Goal: Task Accomplishment & Management: Manage account settings

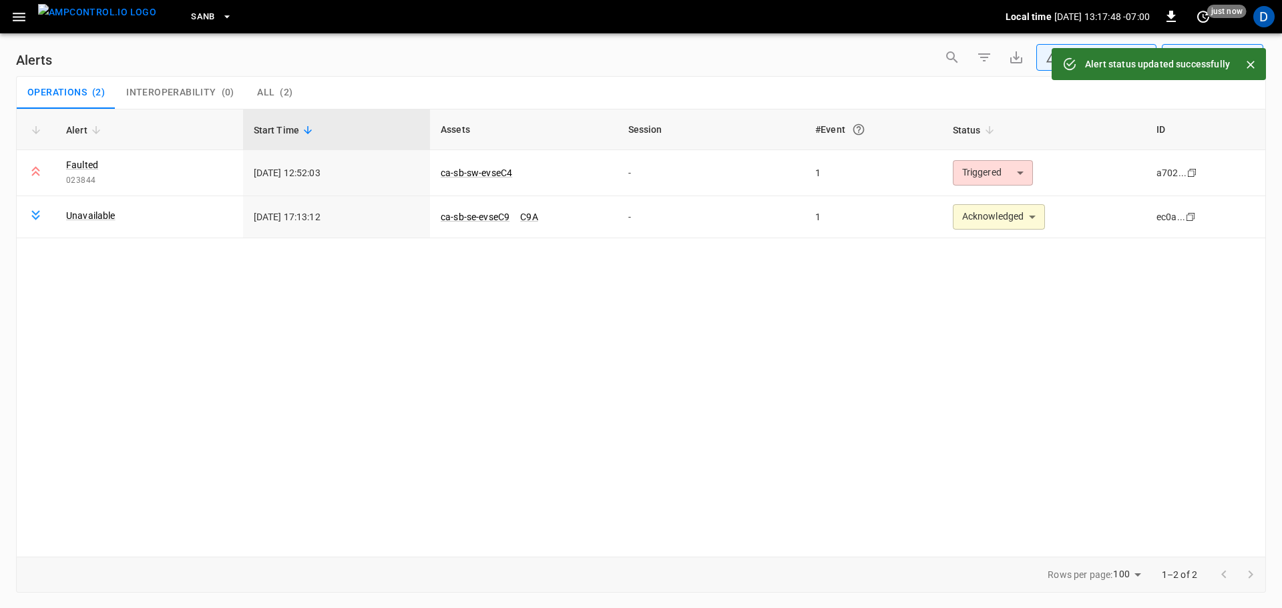
click at [92, 8] on img "menu" at bounding box center [97, 12] width 118 height 17
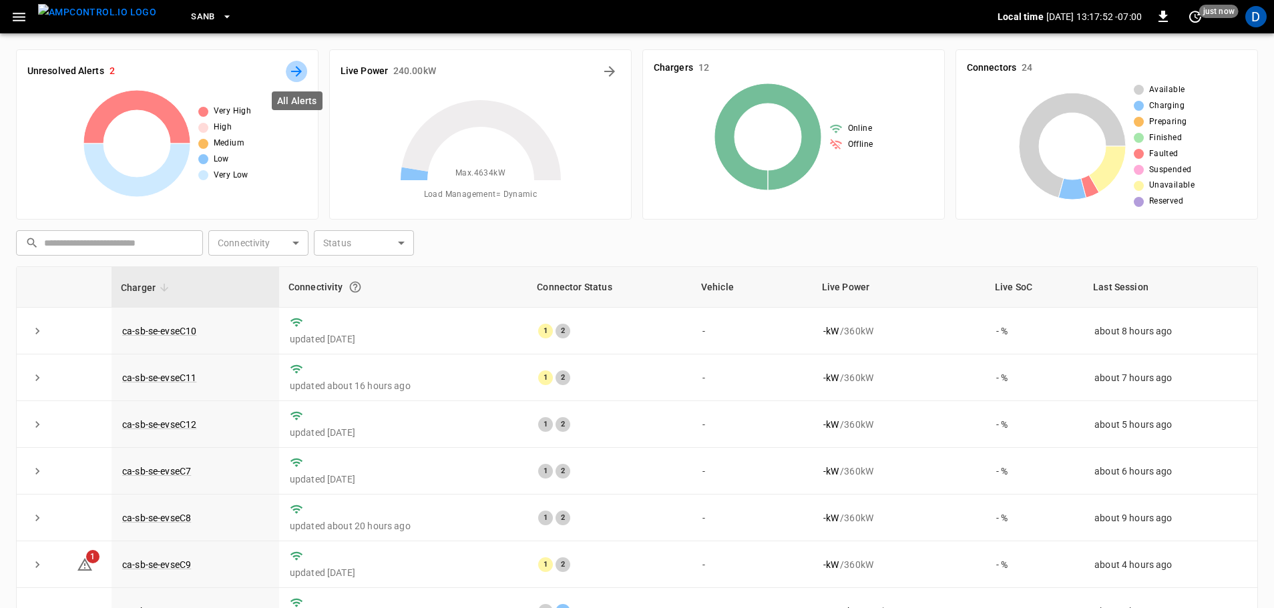
click at [297, 68] on icon "All Alerts" at bounding box center [296, 71] width 11 height 11
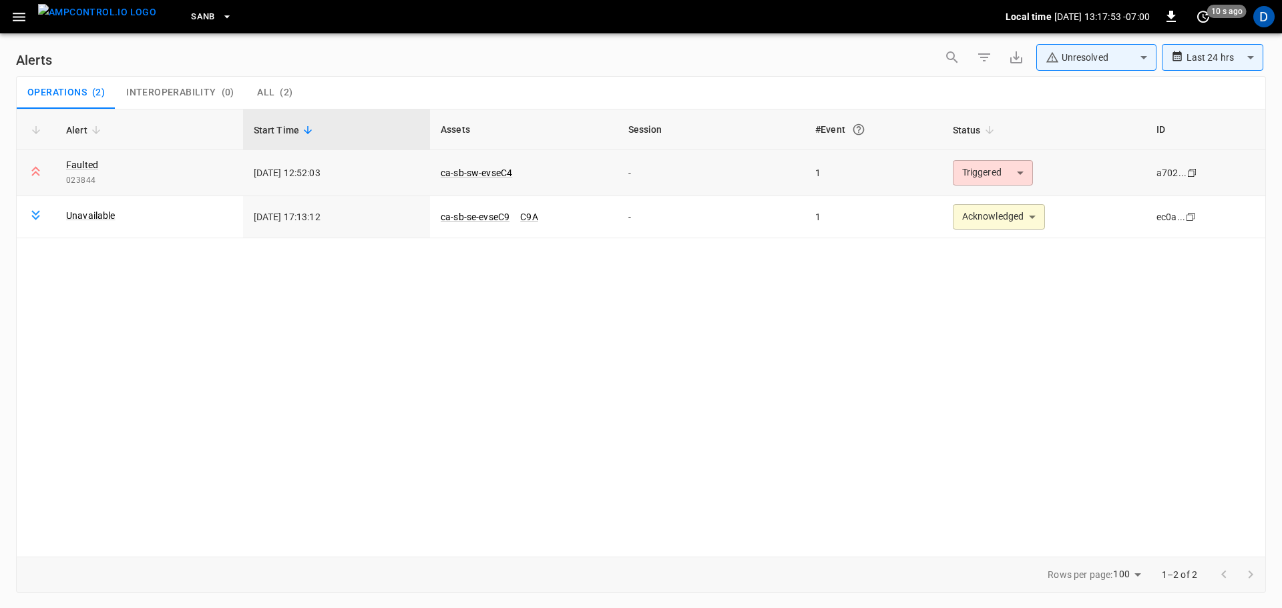
click at [1002, 172] on body "**********" at bounding box center [641, 302] width 1282 height 604
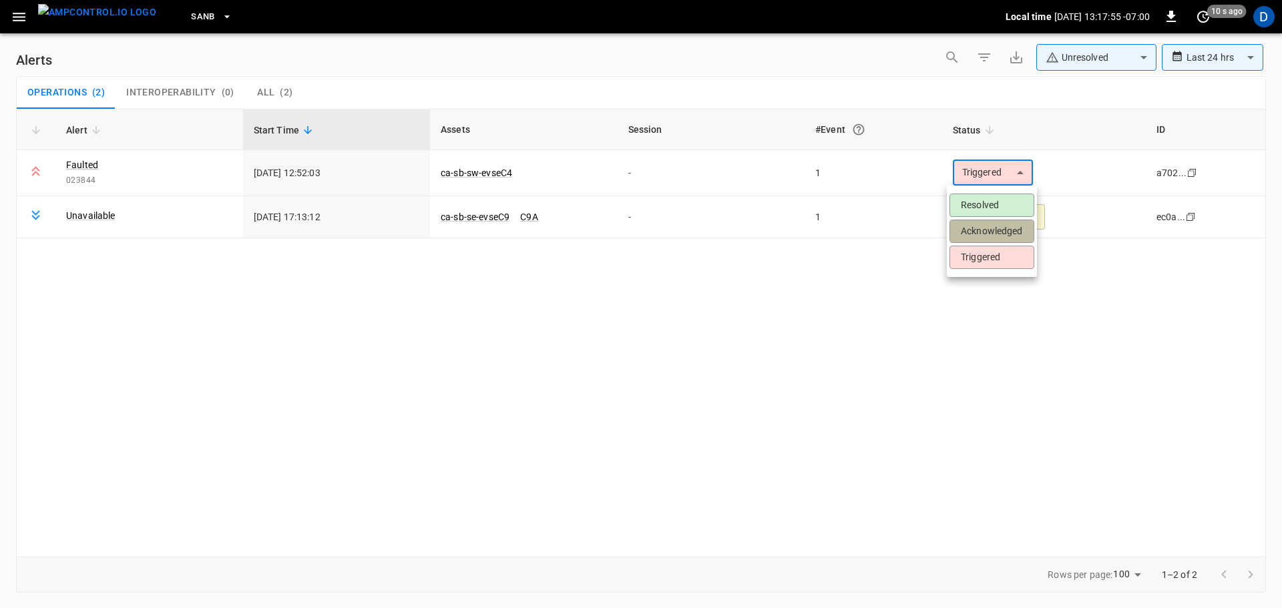
click at [984, 235] on li "Acknowledged" at bounding box center [992, 231] width 85 height 23
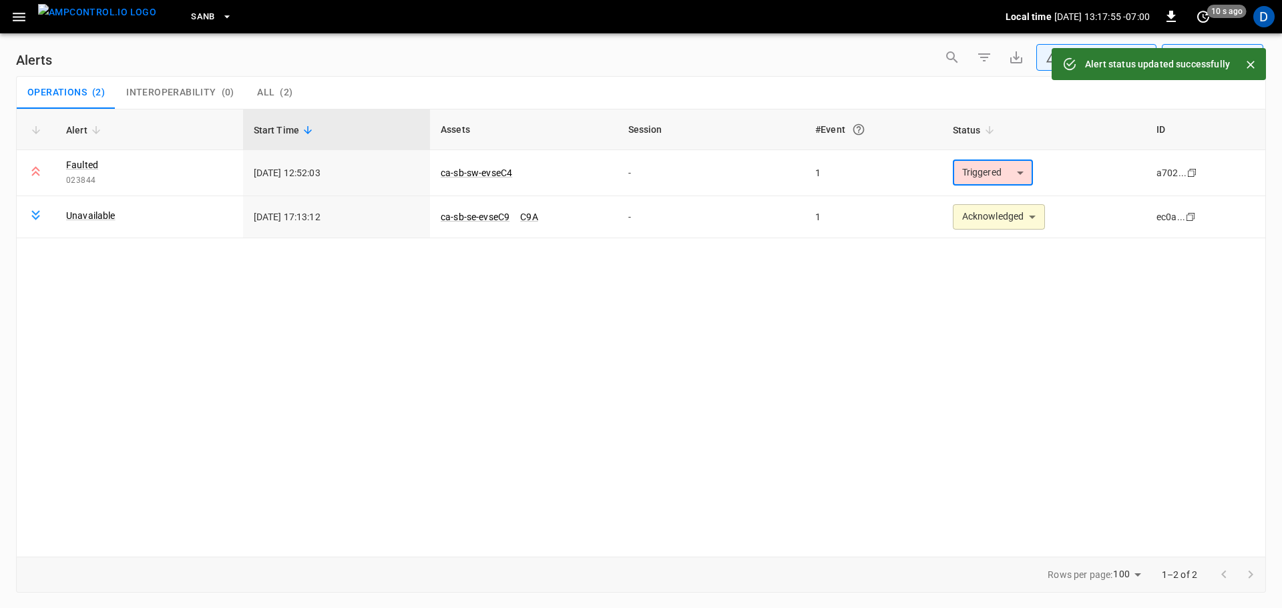
type input "**********"
click at [106, 21] on img "menu" at bounding box center [97, 12] width 118 height 17
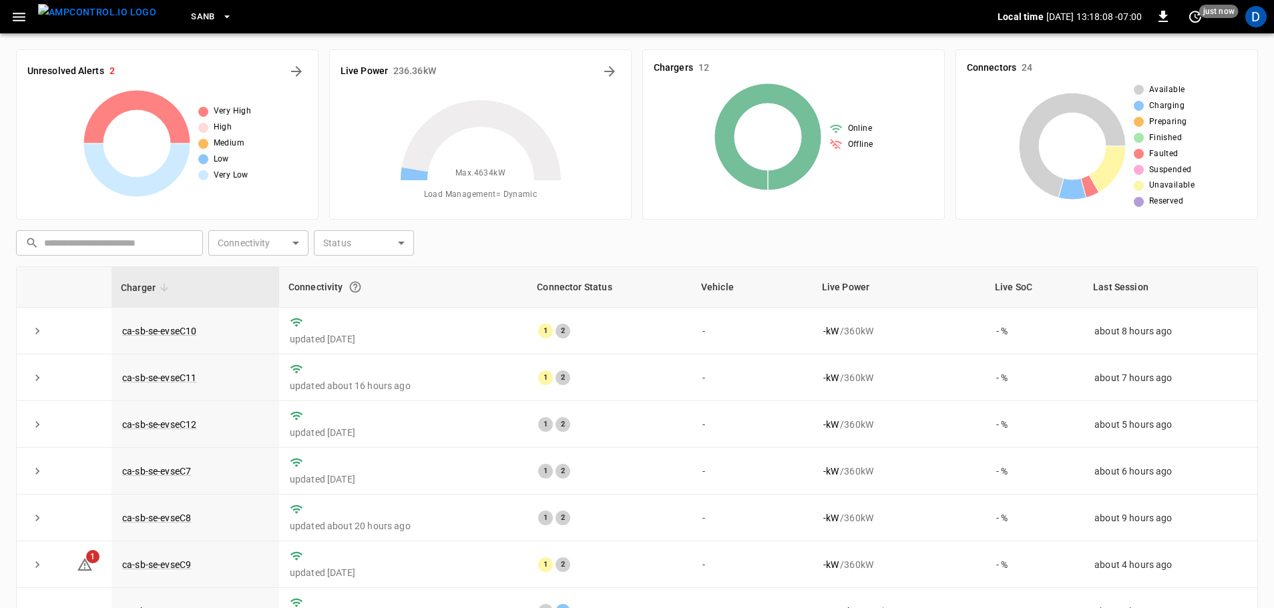
click at [191, 23] on span "SanB" at bounding box center [203, 16] width 24 height 15
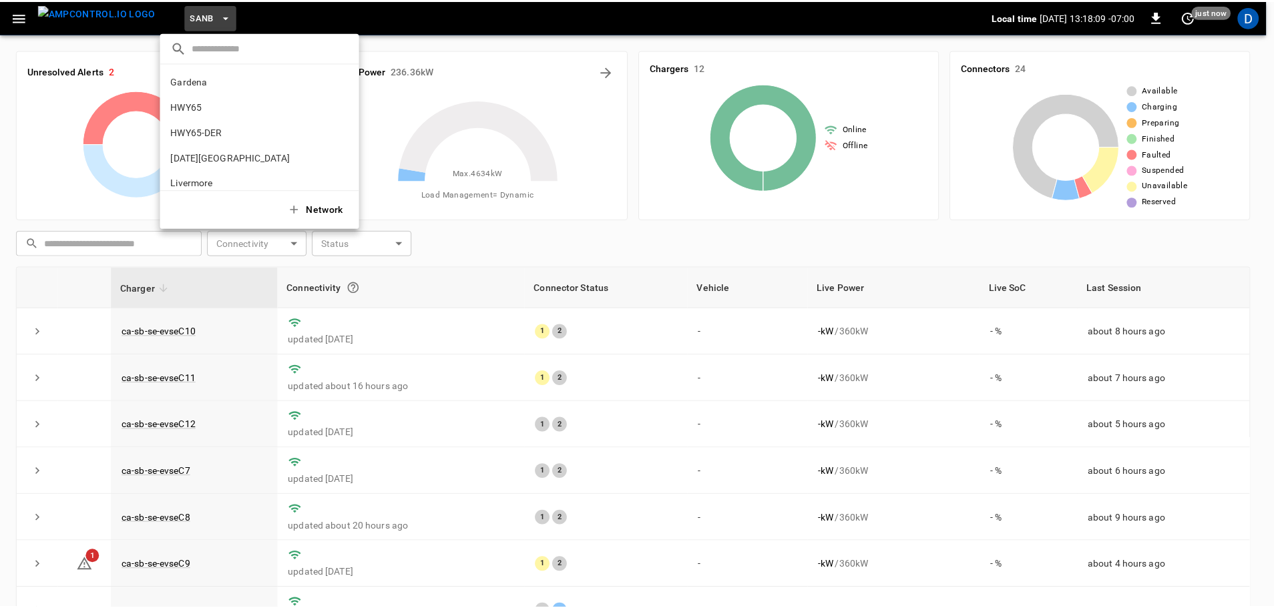
scroll to position [112, 0]
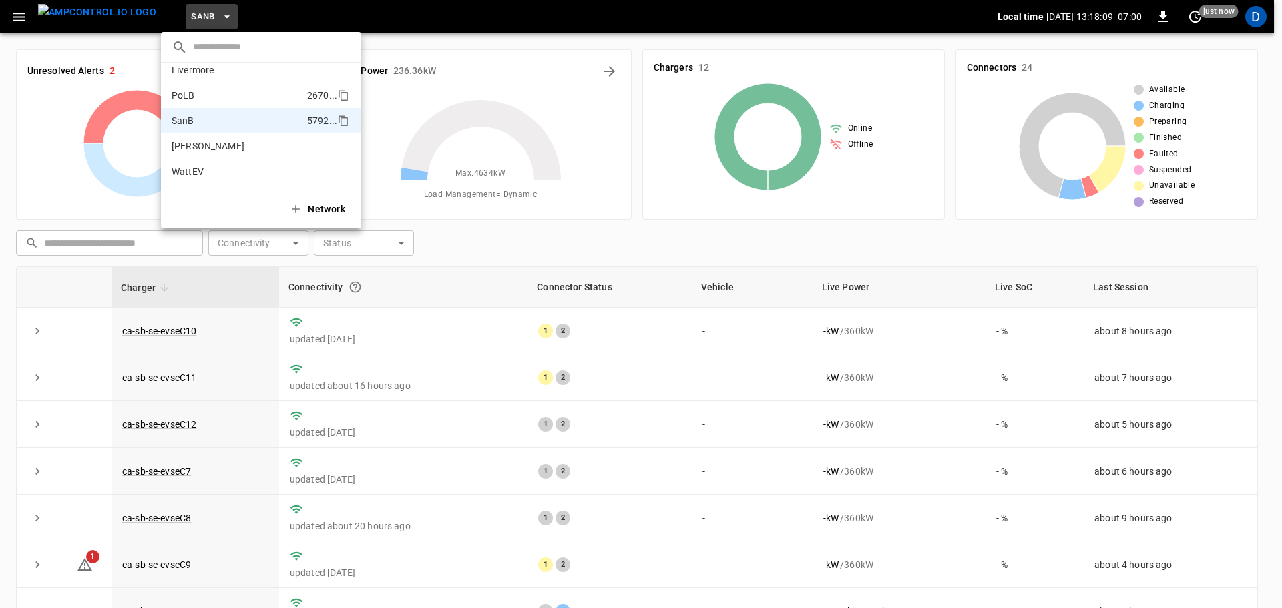
click at [190, 103] on li "PoLB 2670 ..." at bounding box center [261, 95] width 200 height 25
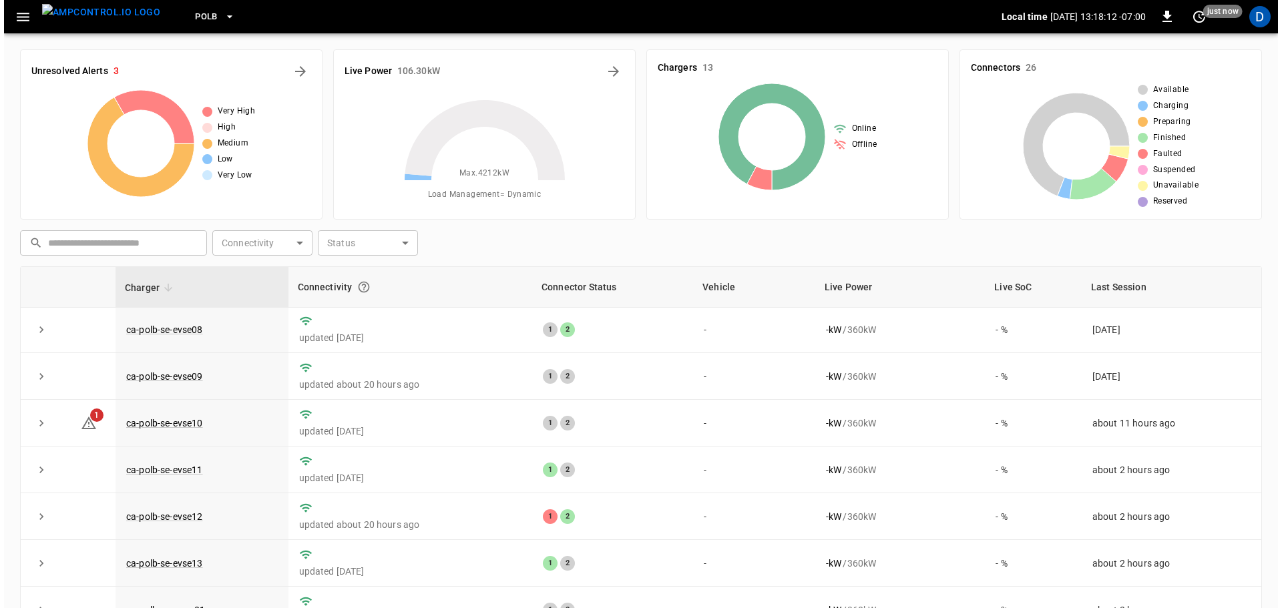
scroll to position [0, 0]
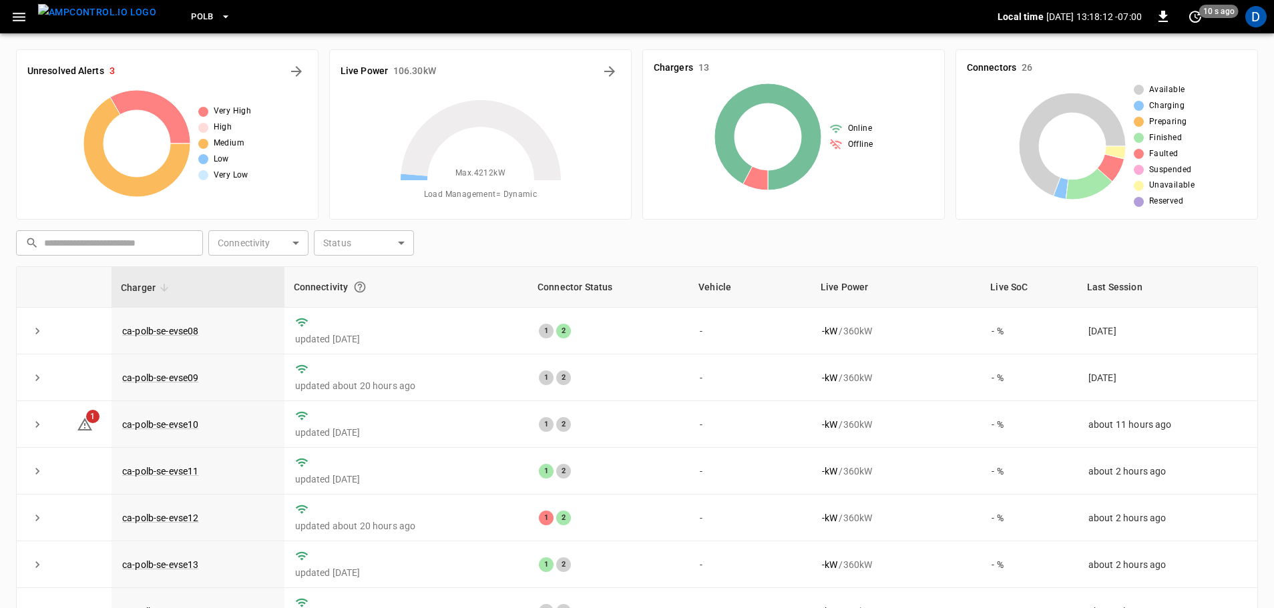
click at [191, 13] on span "PoLB" at bounding box center [202, 16] width 23 height 15
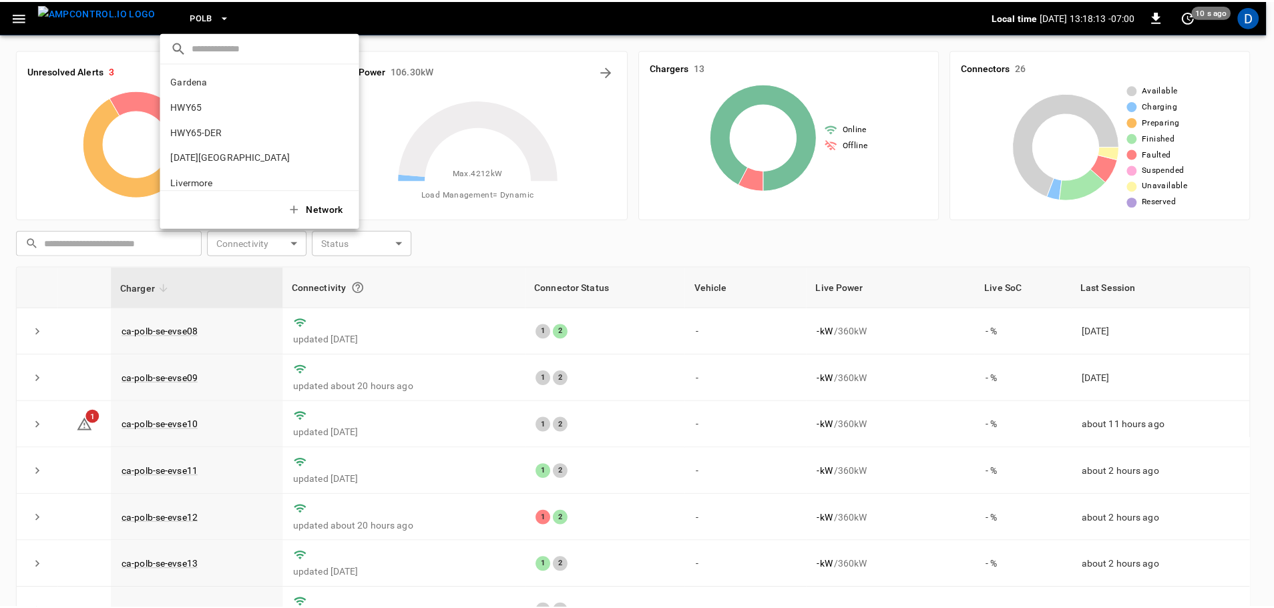
scroll to position [112, 0]
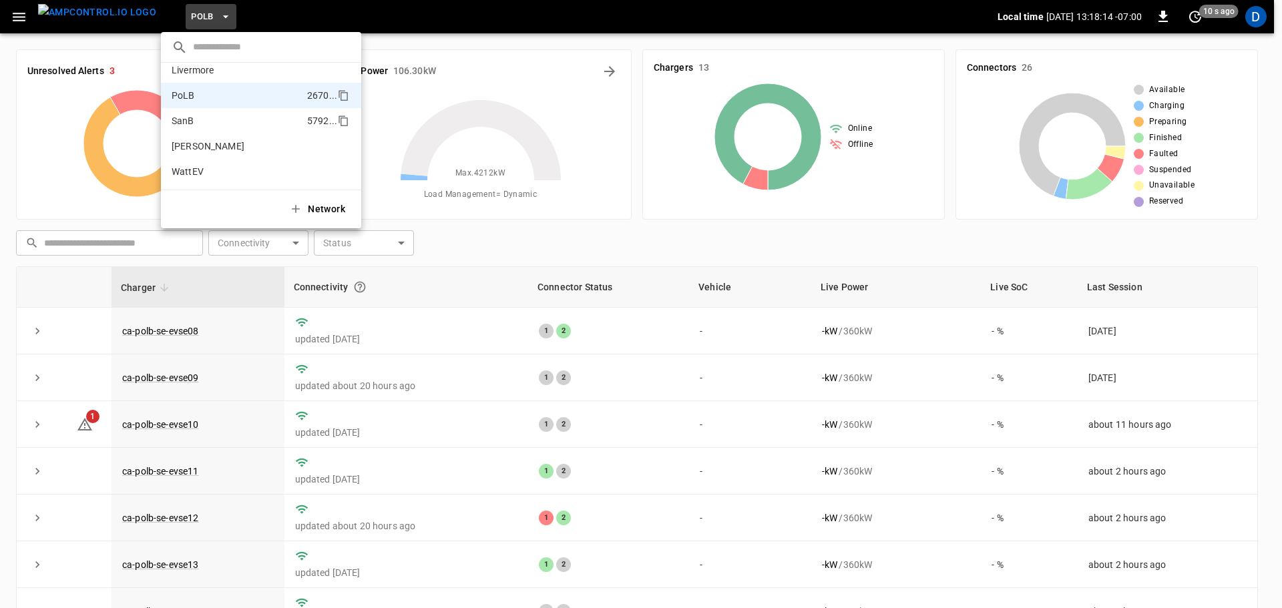
click at [212, 124] on li "SanB 5792 ..." at bounding box center [261, 120] width 200 height 25
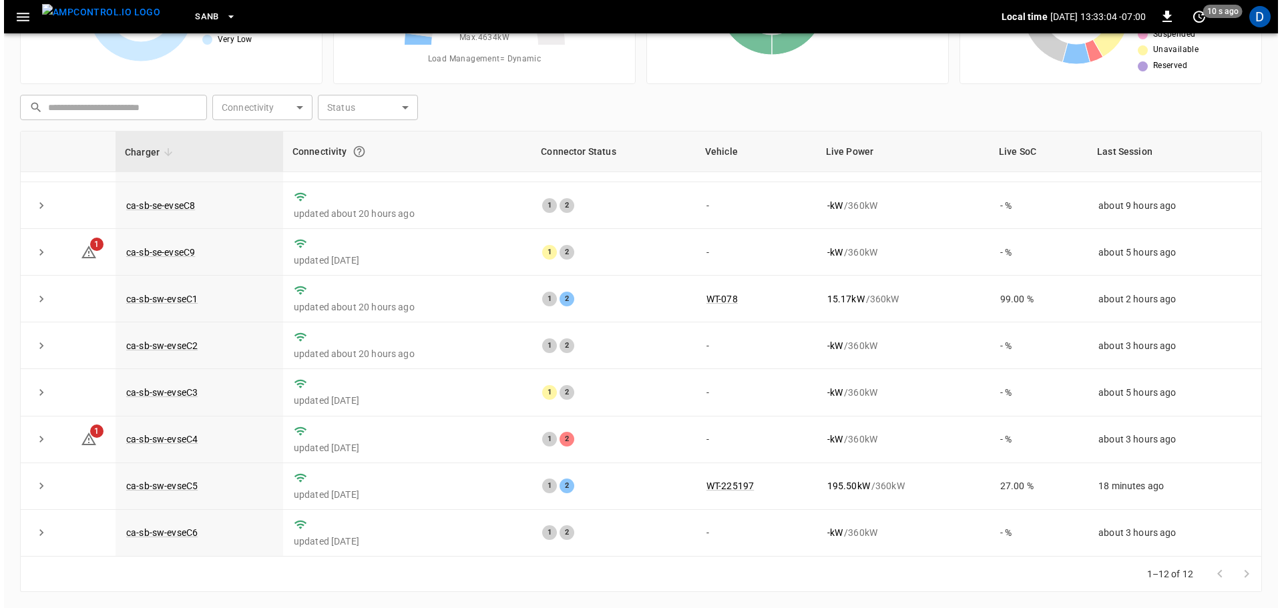
scroll to position [0, 0]
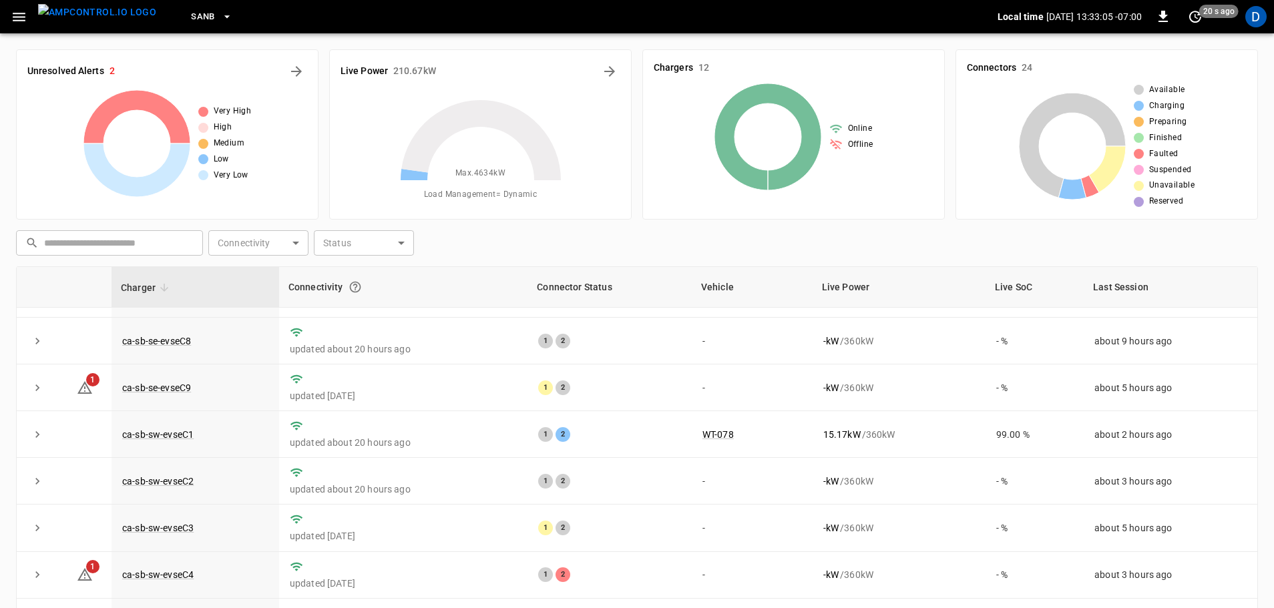
drag, startPoint x: 75, startPoint y: 18, endPoint x: 158, endPoint y: 24, distance: 83.0
click at [75, 18] on img "menu" at bounding box center [97, 12] width 118 height 17
click at [191, 21] on span "SanB" at bounding box center [203, 16] width 24 height 15
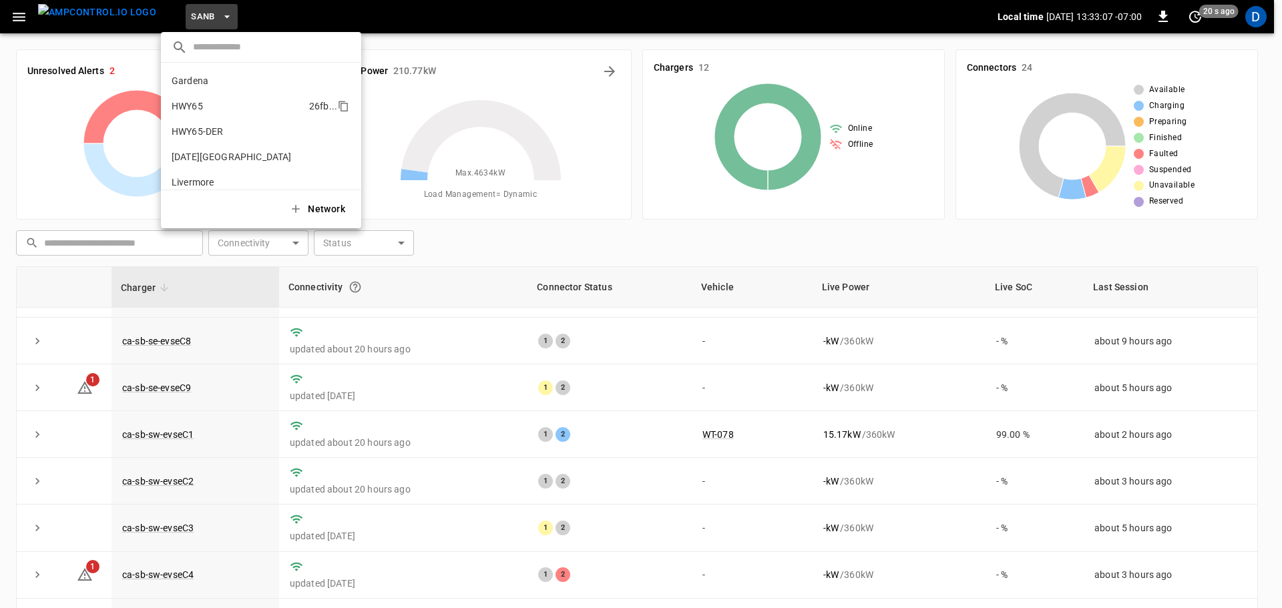
click at [197, 111] on p "HWY65" at bounding box center [187, 106] width 31 height 13
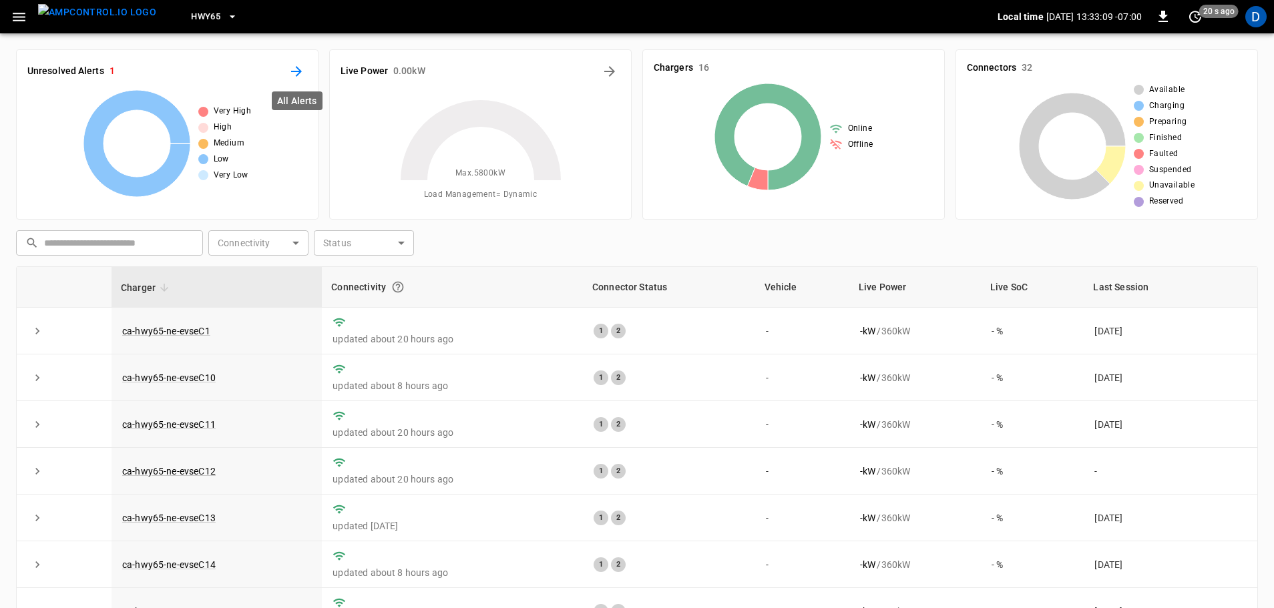
click at [302, 76] on icon "All Alerts" at bounding box center [297, 71] width 16 height 16
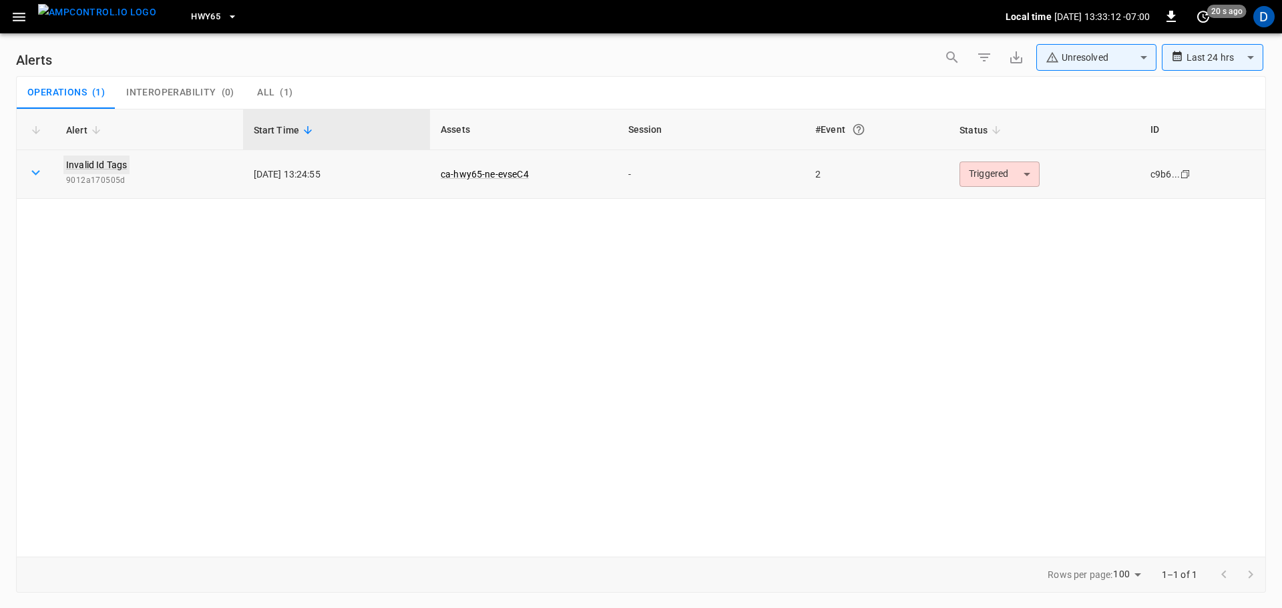
click at [100, 173] on link "Invalid Id Tags" at bounding box center [96, 165] width 66 height 19
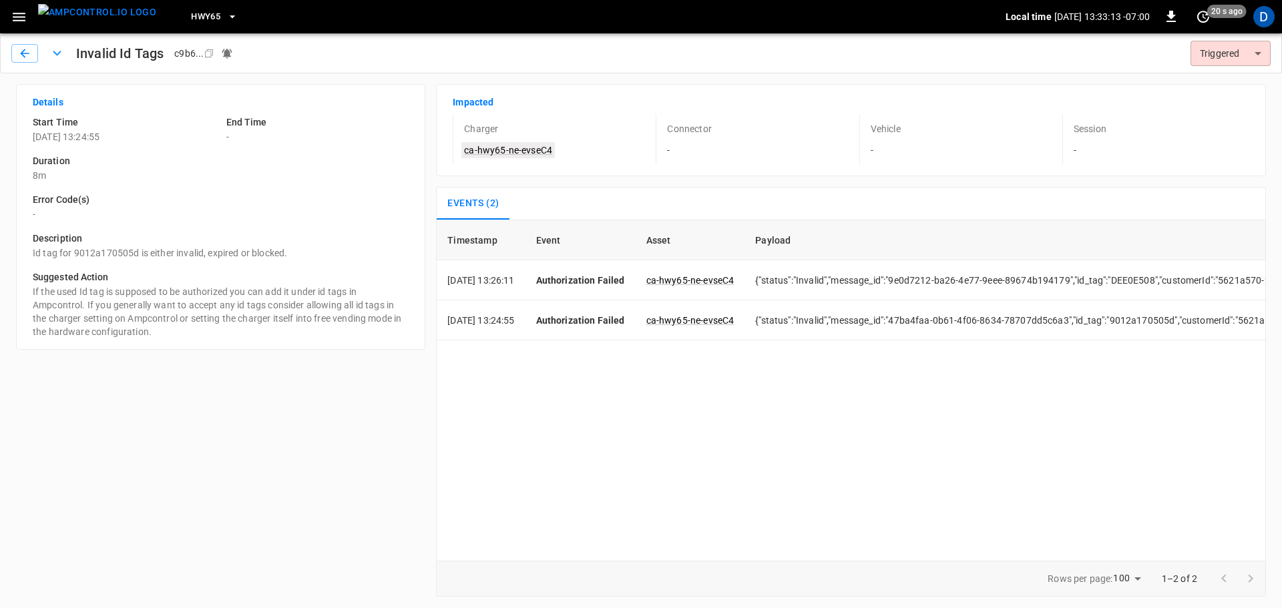
click at [534, 152] on link "ca-hwy65-ne-evseC4" at bounding box center [508, 150] width 94 height 16
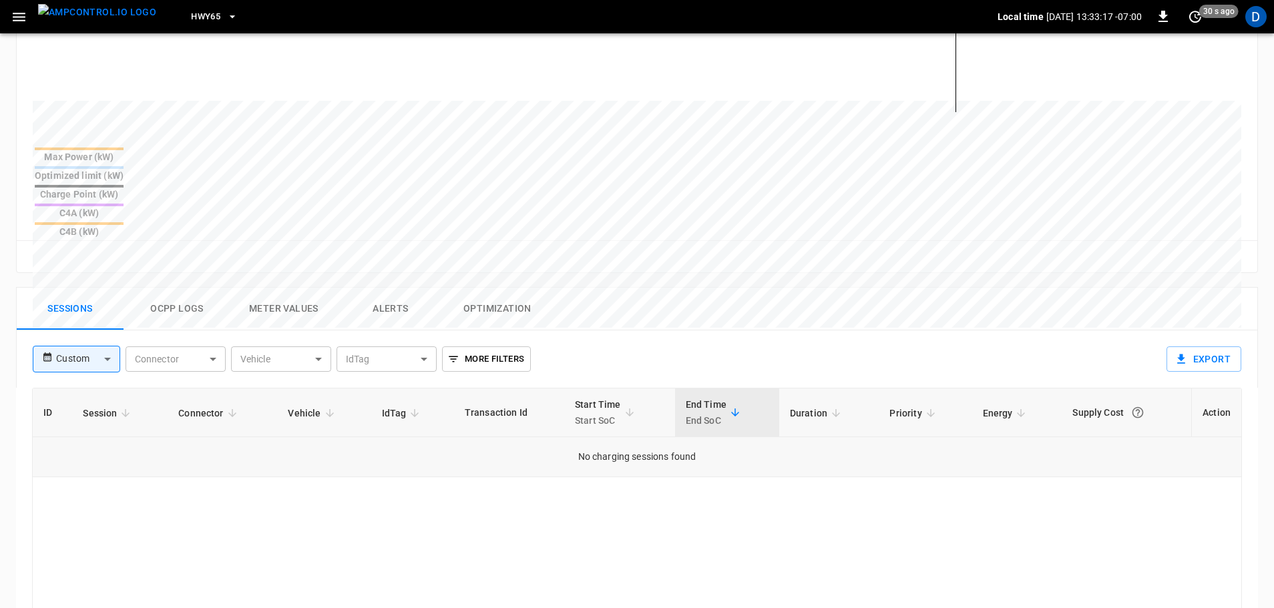
scroll to position [534, 0]
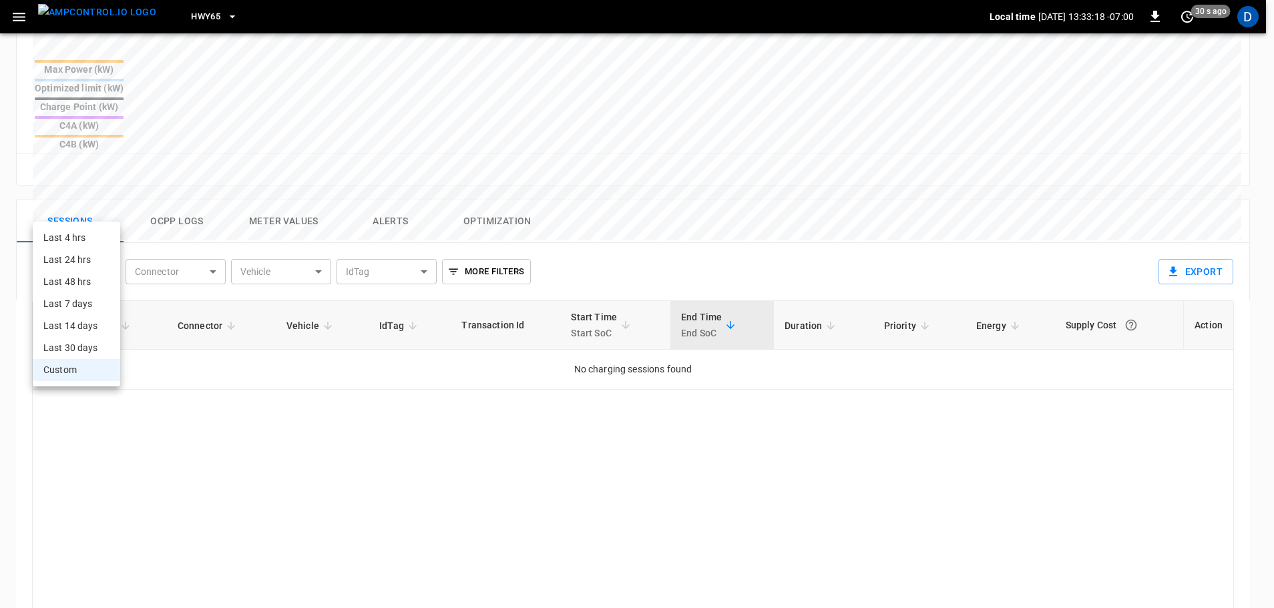
click at [76, 210] on body "HWY65 Local time [DATE] 13:33:18 -07:00 0 30 s ago D ca-hwy65-ne-evseC4 Remote …" at bounding box center [637, 122] width 1274 height 1313
click at [85, 265] on li "Last 24 hrs" at bounding box center [76, 260] width 87 height 22
type input "**********"
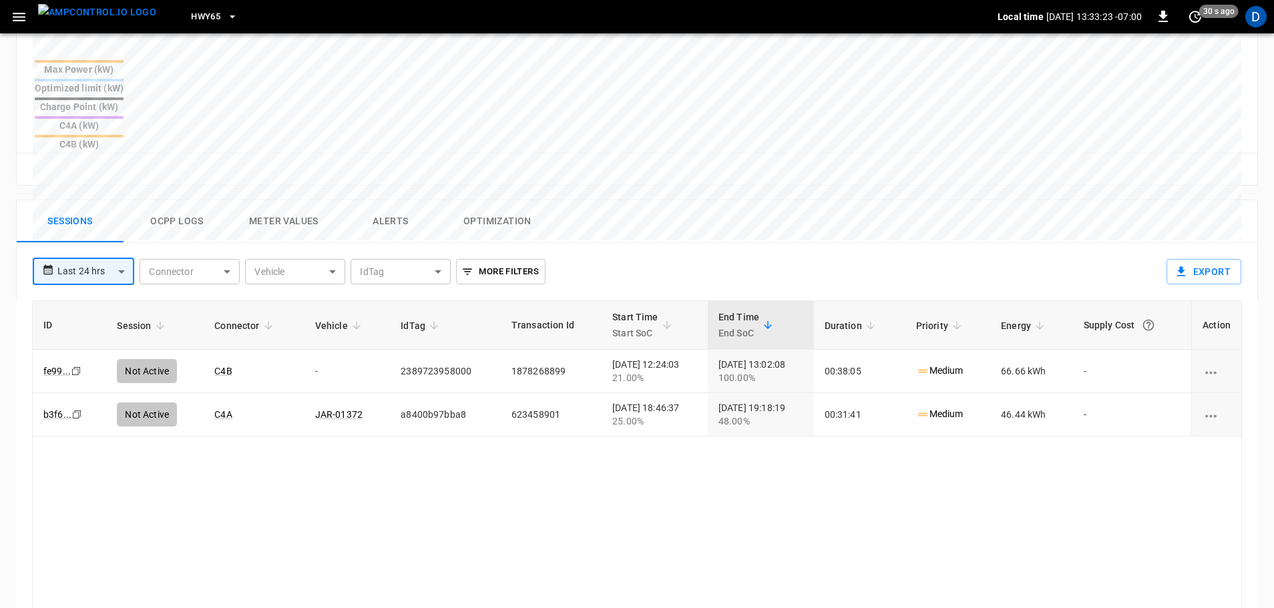
click at [92, 15] on img "menu" at bounding box center [97, 12] width 118 height 17
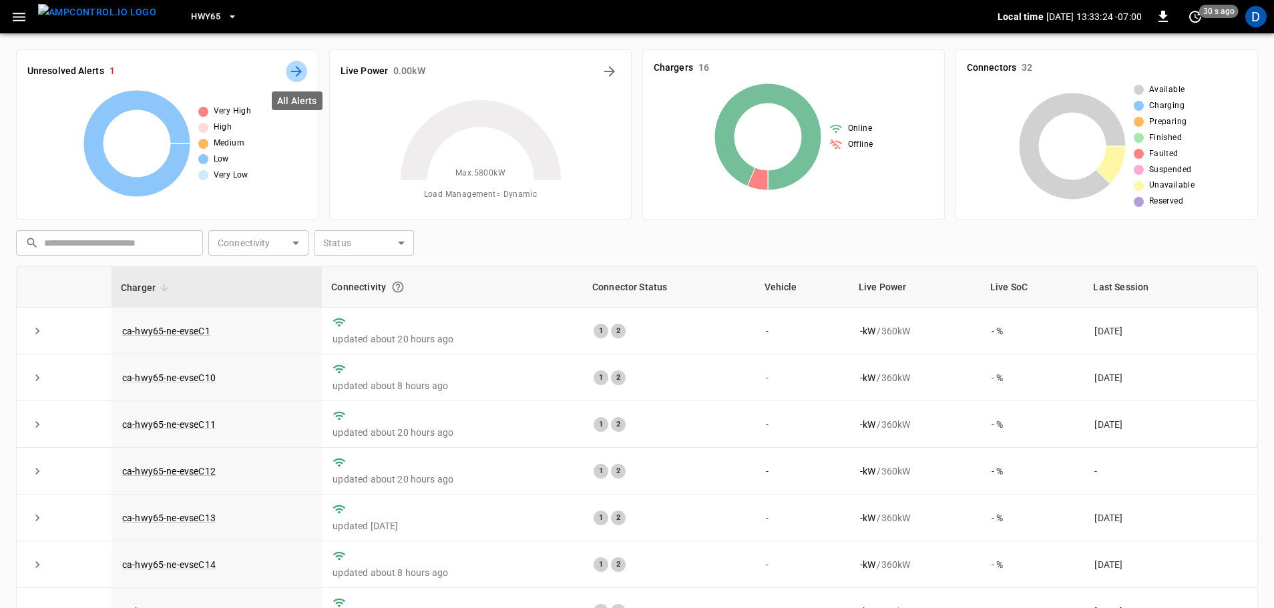
click at [305, 77] on button "All Alerts" at bounding box center [296, 71] width 21 height 21
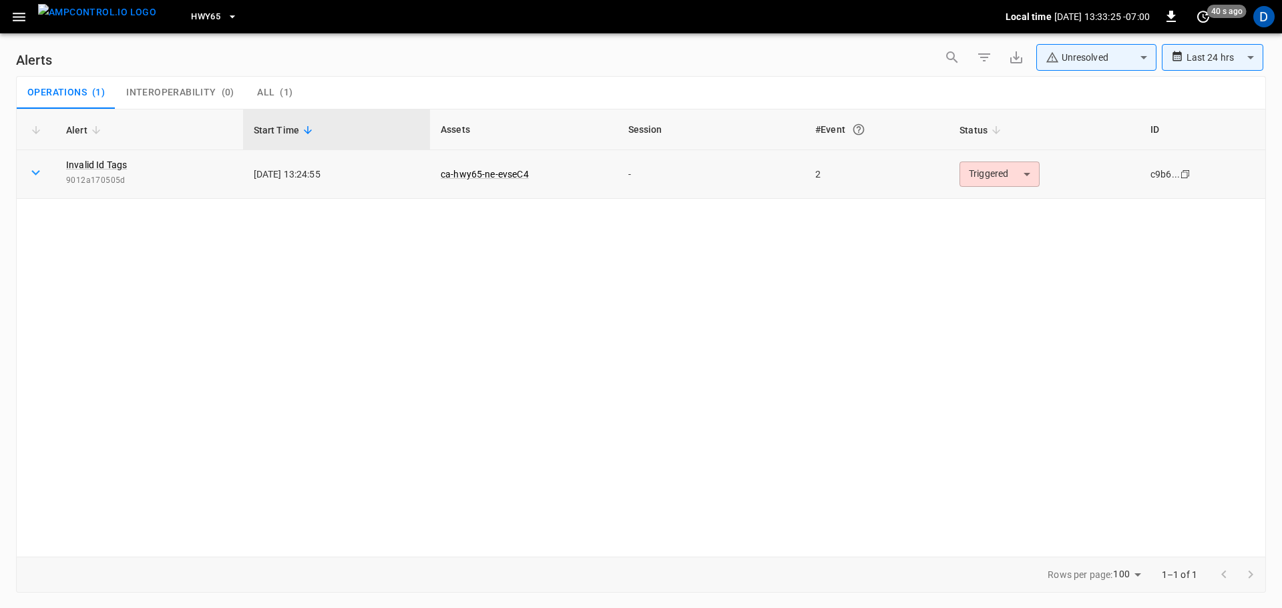
click at [1012, 170] on body "**********" at bounding box center [641, 302] width 1282 height 604
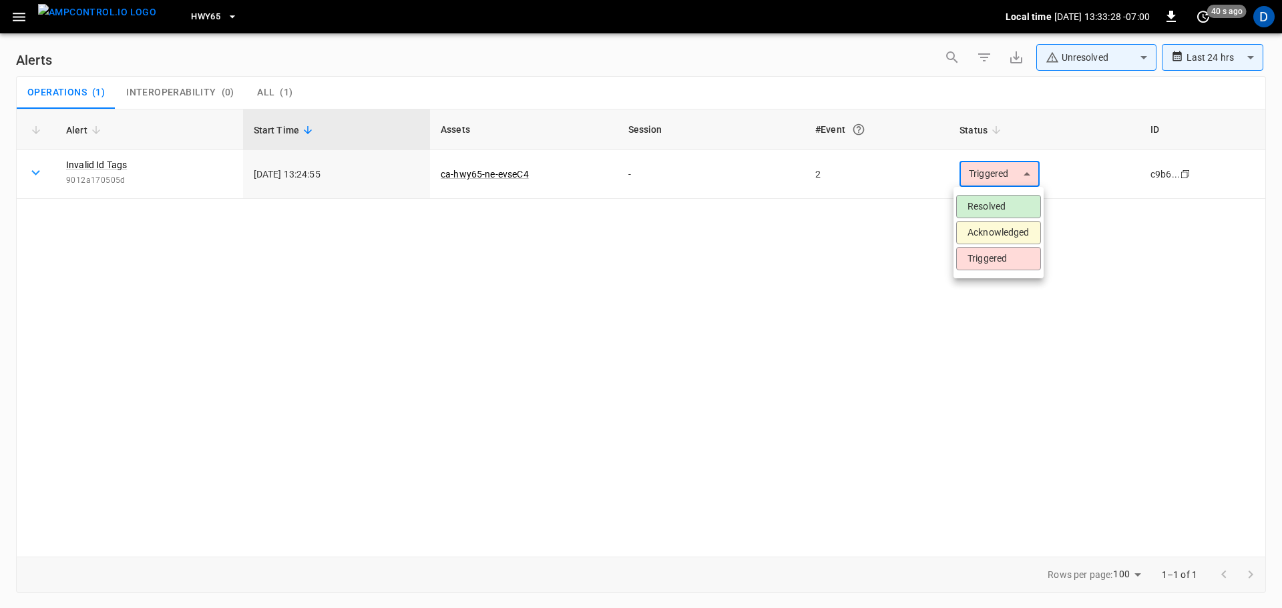
click at [994, 203] on li "Resolved" at bounding box center [998, 206] width 85 height 23
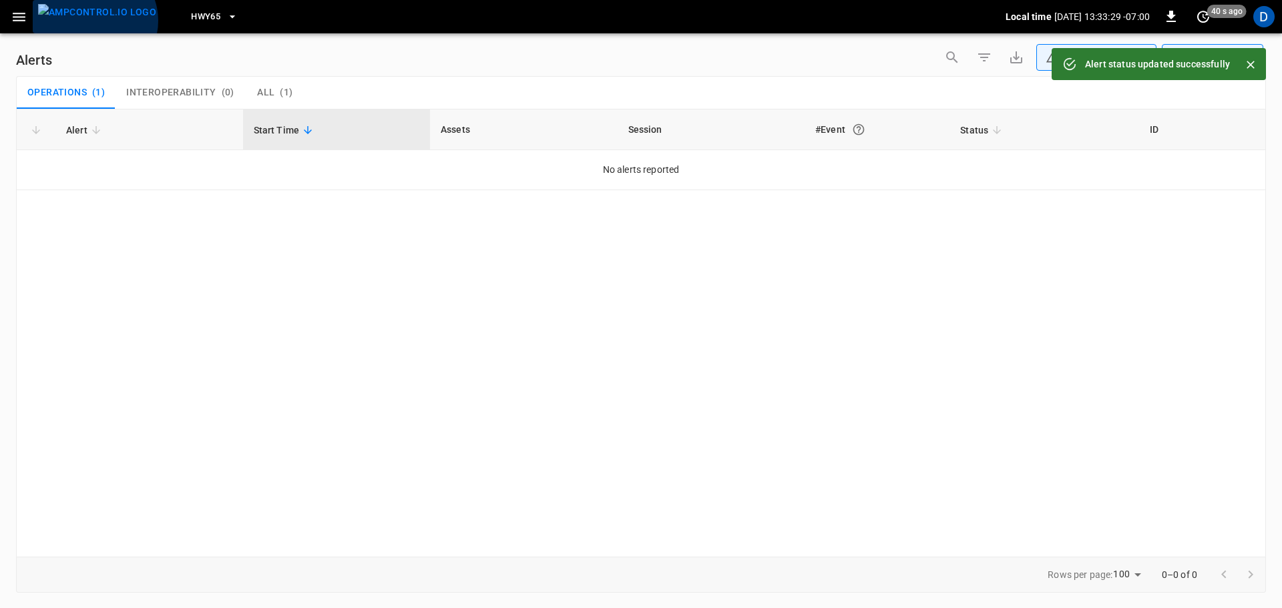
click at [94, 21] on img "menu" at bounding box center [97, 12] width 118 height 17
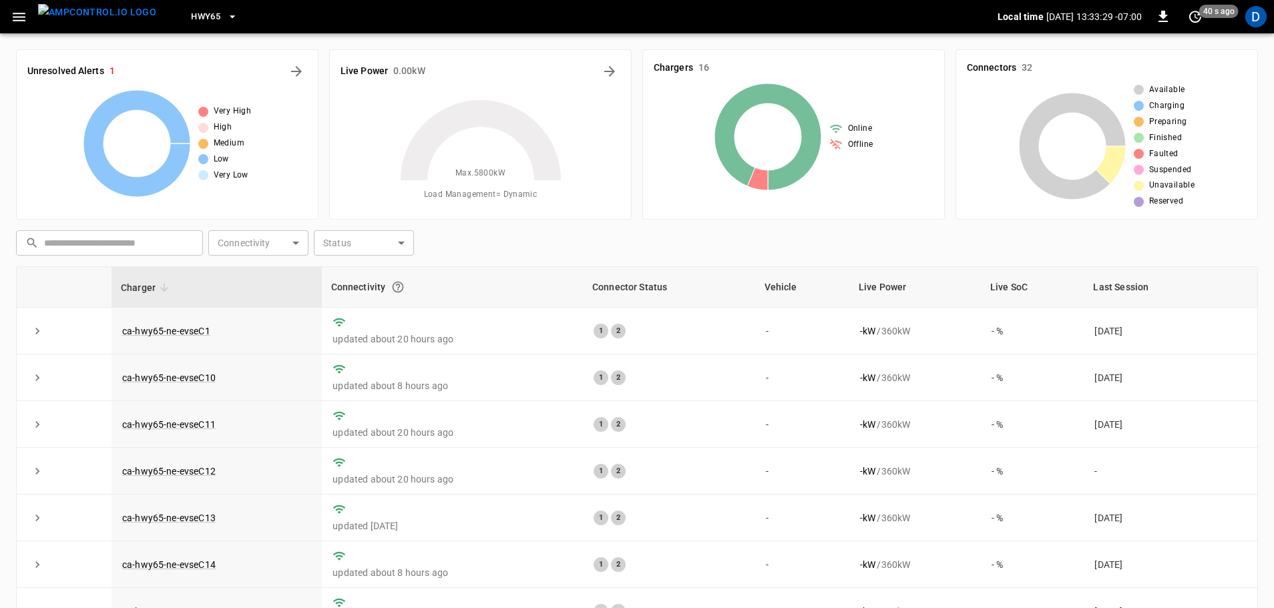
click at [222, 21] on div "HWY65" at bounding box center [582, 16] width 831 height 31
click at [200, 23] on button "HWY65" at bounding box center [214, 17] width 57 height 26
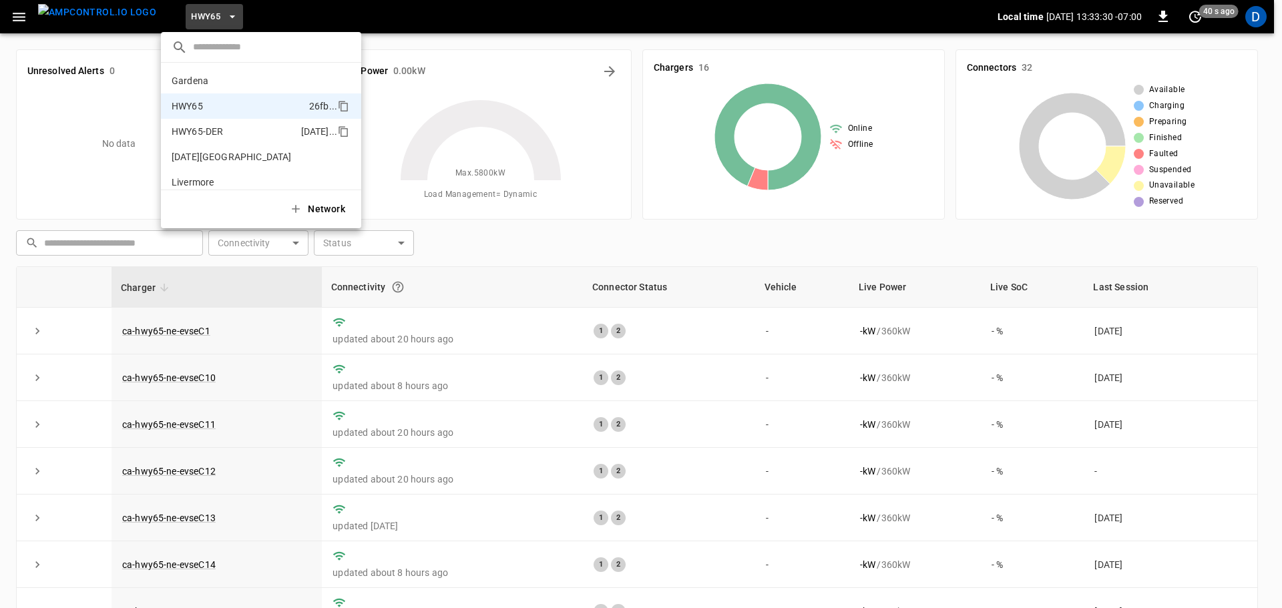
scroll to position [21, 0]
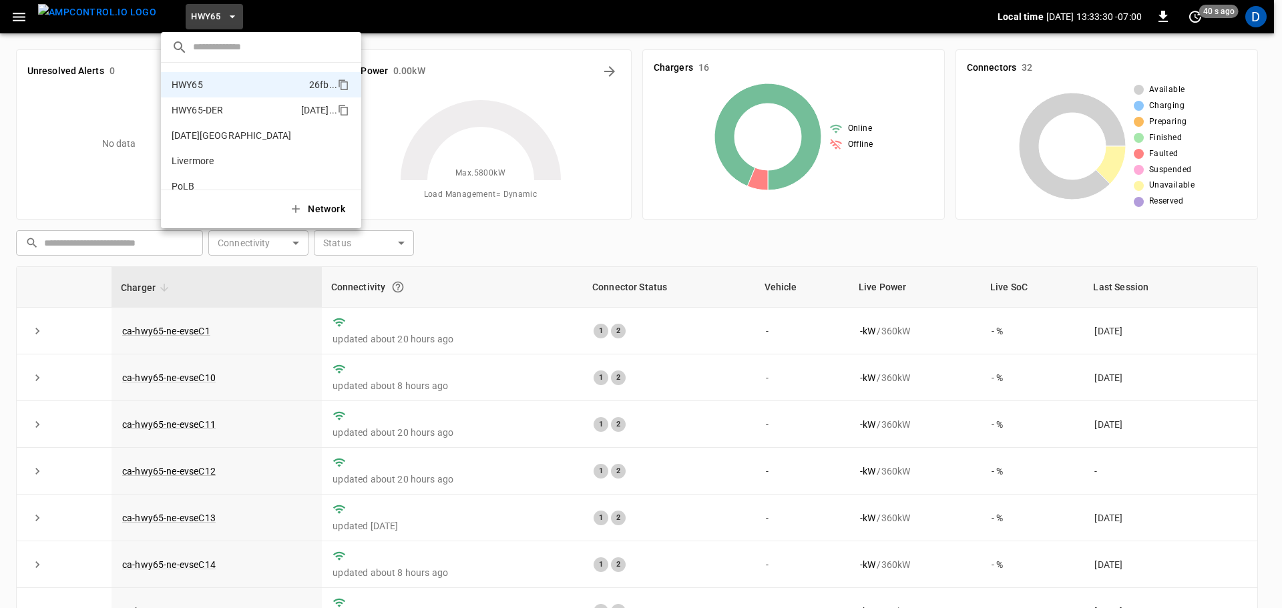
click at [224, 107] on li "HWY65-DER [DATE].." at bounding box center [261, 110] width 200 height 25
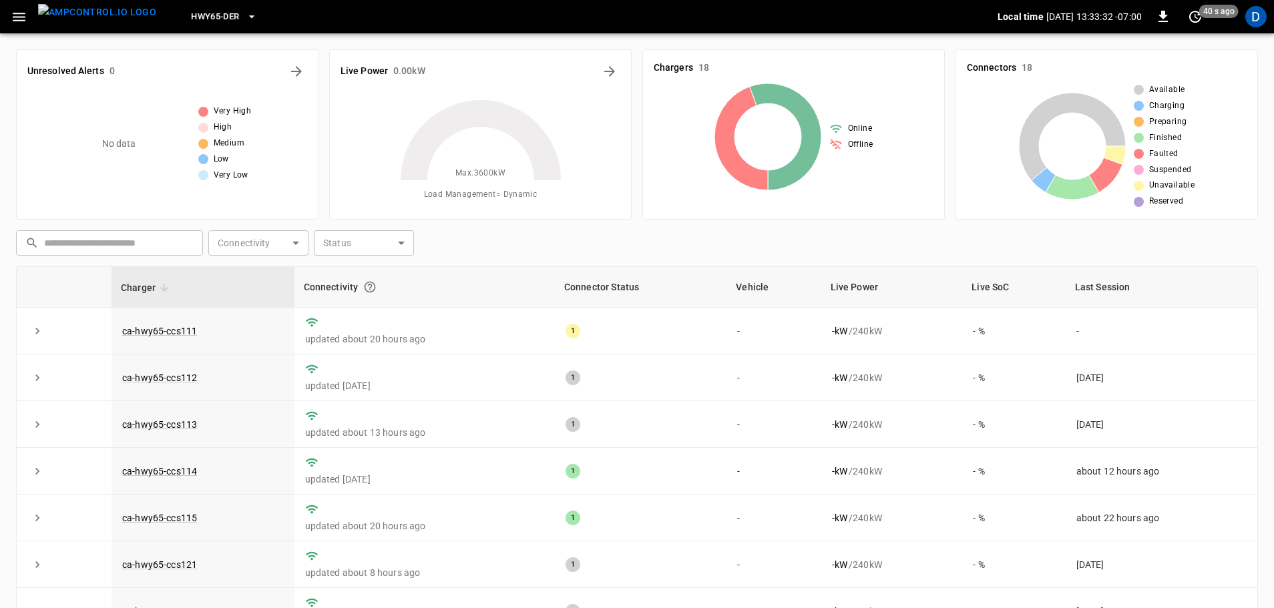
click at [212, 17] on span "HWY65-DER" at bounding box center [215, 16] width 48 height 15
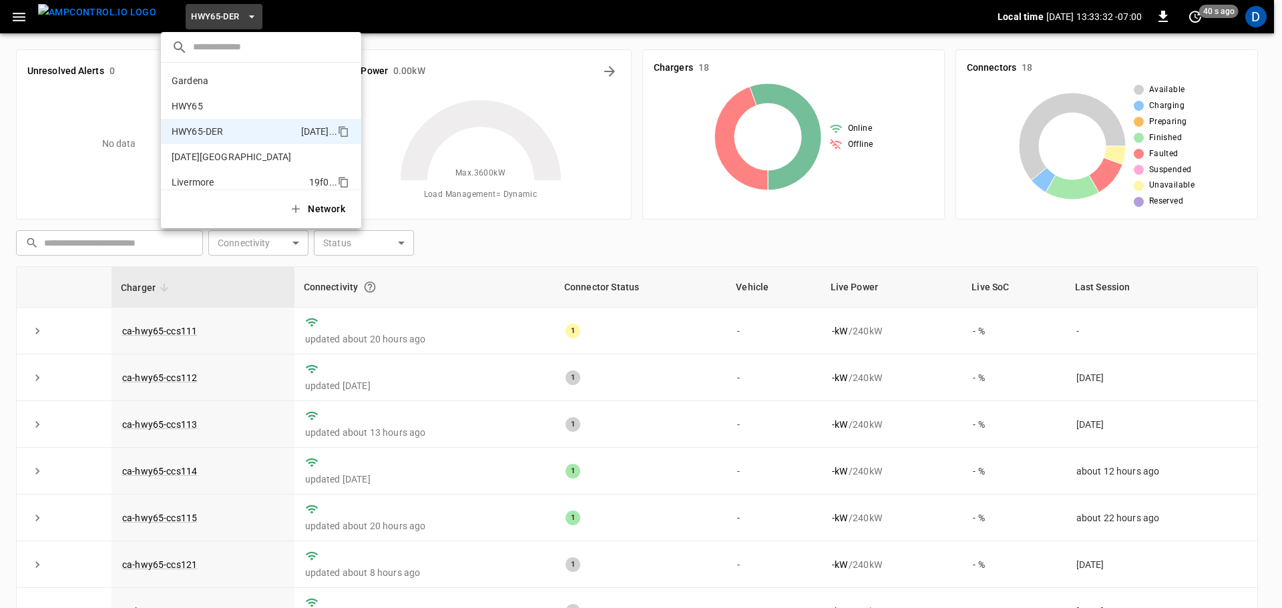
scroll to position [47, 0]
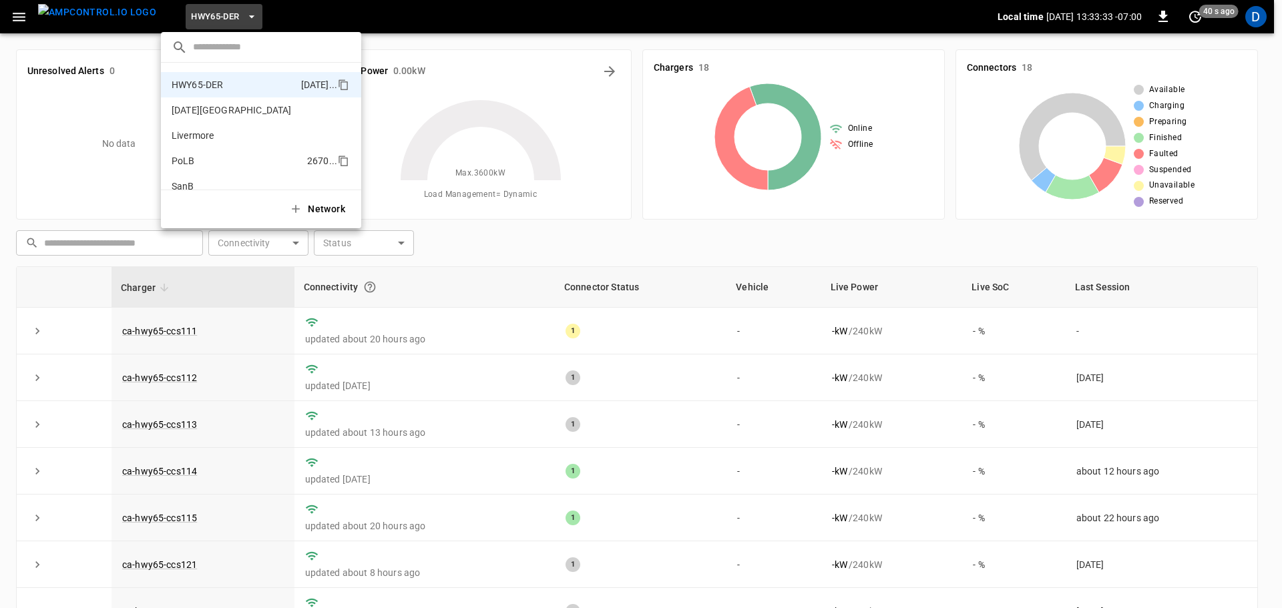
click at [208, 156] on li "PoLB 2670 ..." at bounding box center [261, 160] width 200 height 25
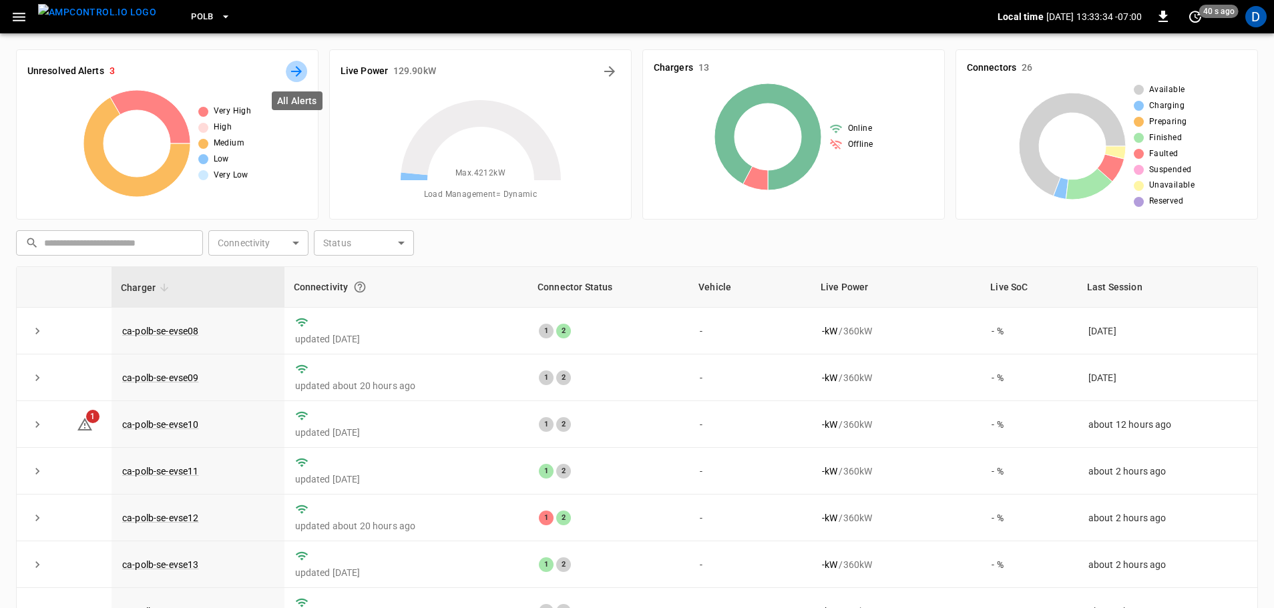
click at [295, 73] on icon "All Alerts" at bounding box center [297, 71] width 16 height 16
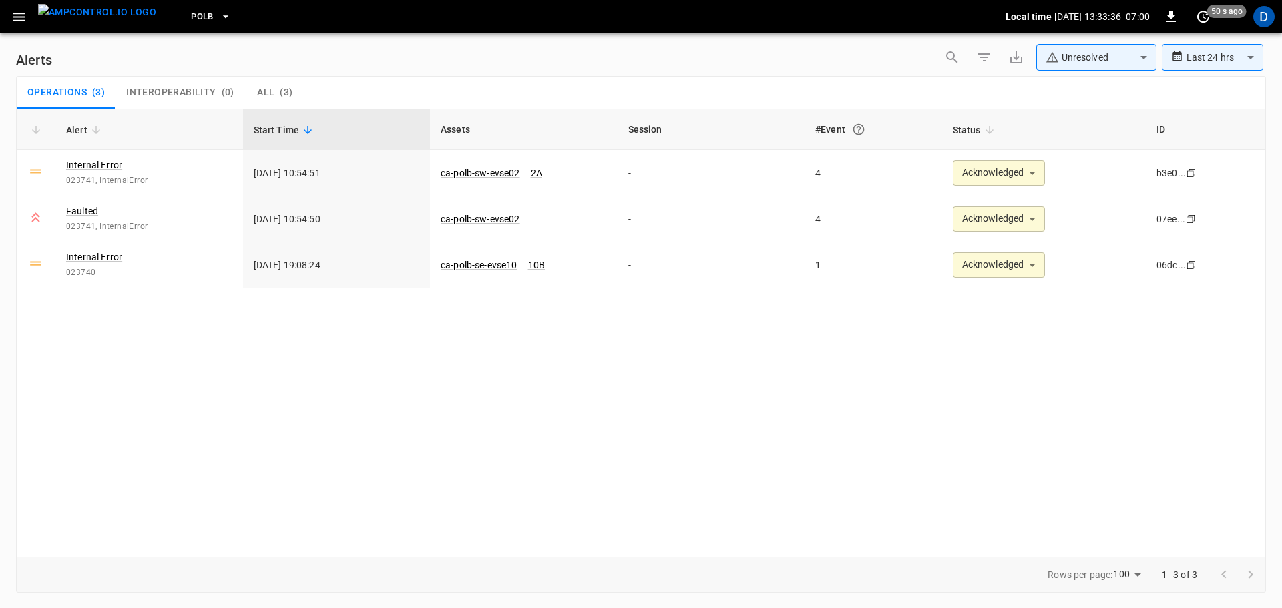
click at [102, 16] on img "menu" at bounding box center [97, 12] width 118 height 17
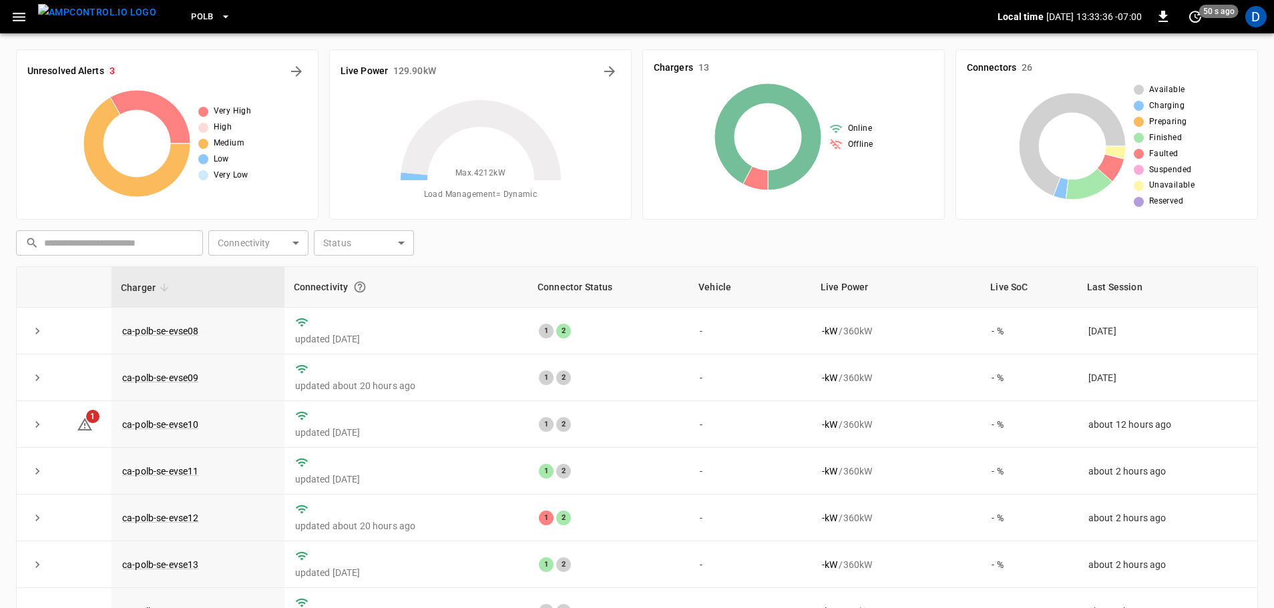
click at [191, 17] on span "PoLB" at bounding box center [202, 16] width 23 height 15
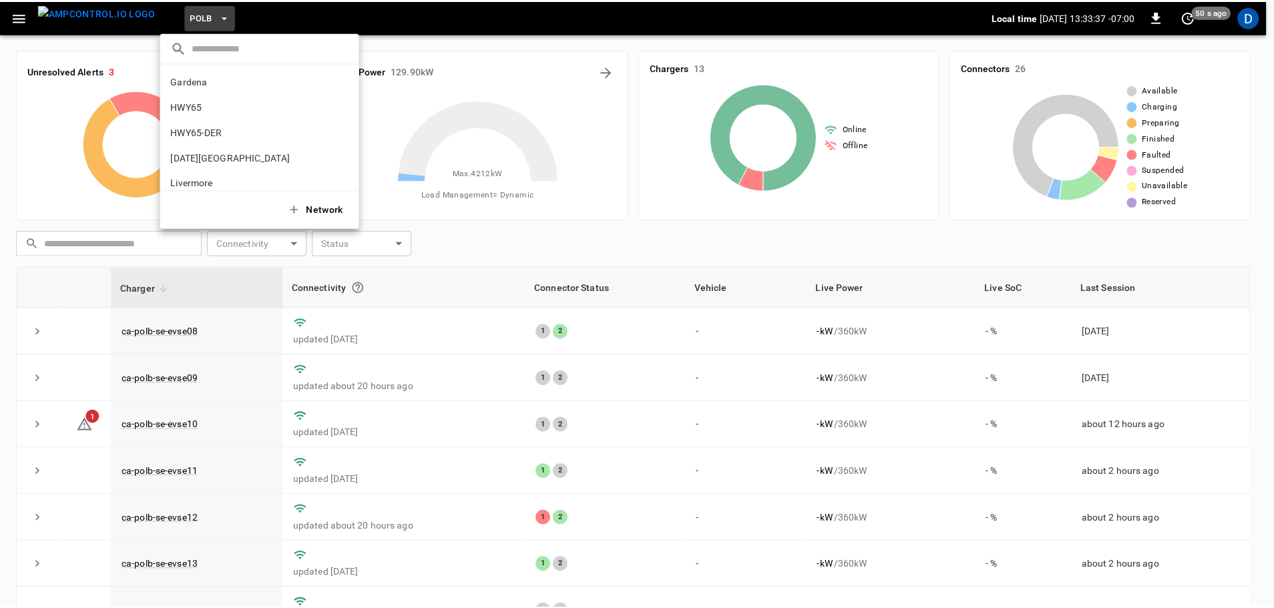
scroll to position [112, 0]
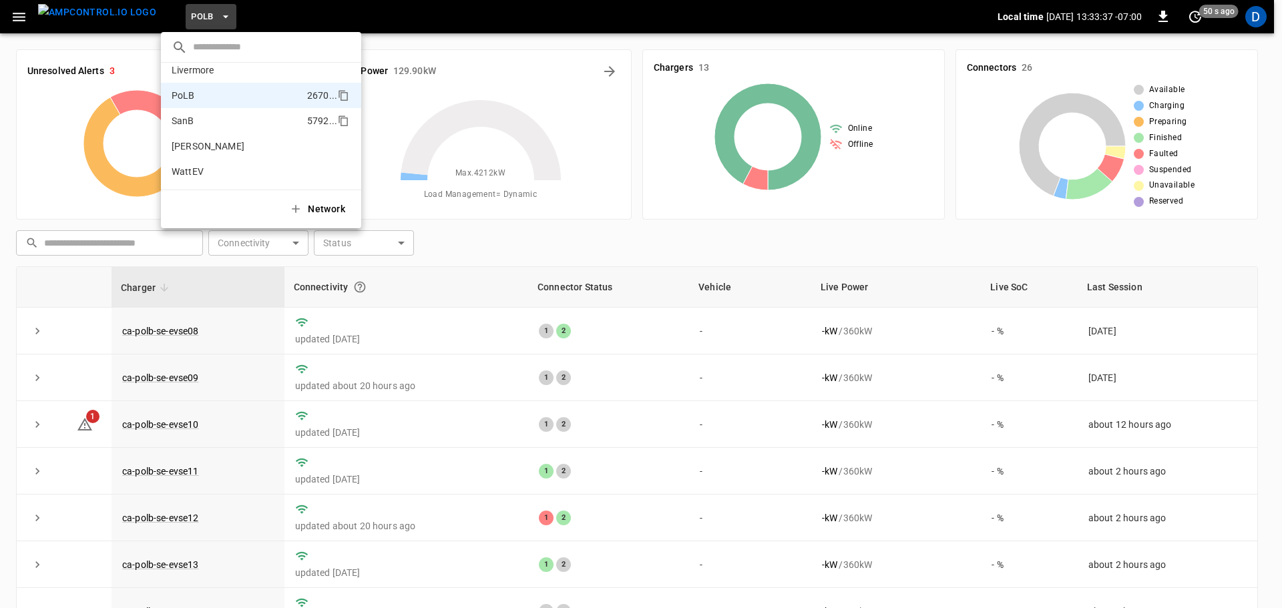
click at [200, 120] on li "SanB 5792 ..." at bounding box center [261, 120] width 200 height 25
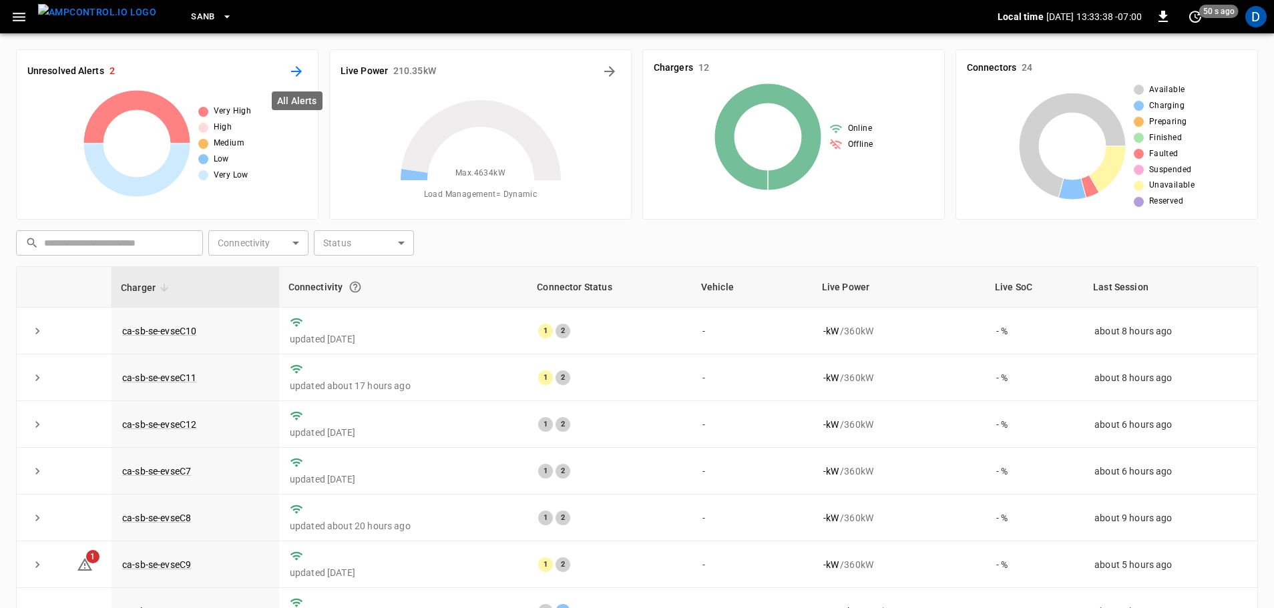
click at [297, 75] on icon "All Alerts" at bounding box center [296, 71] width 11 height 11
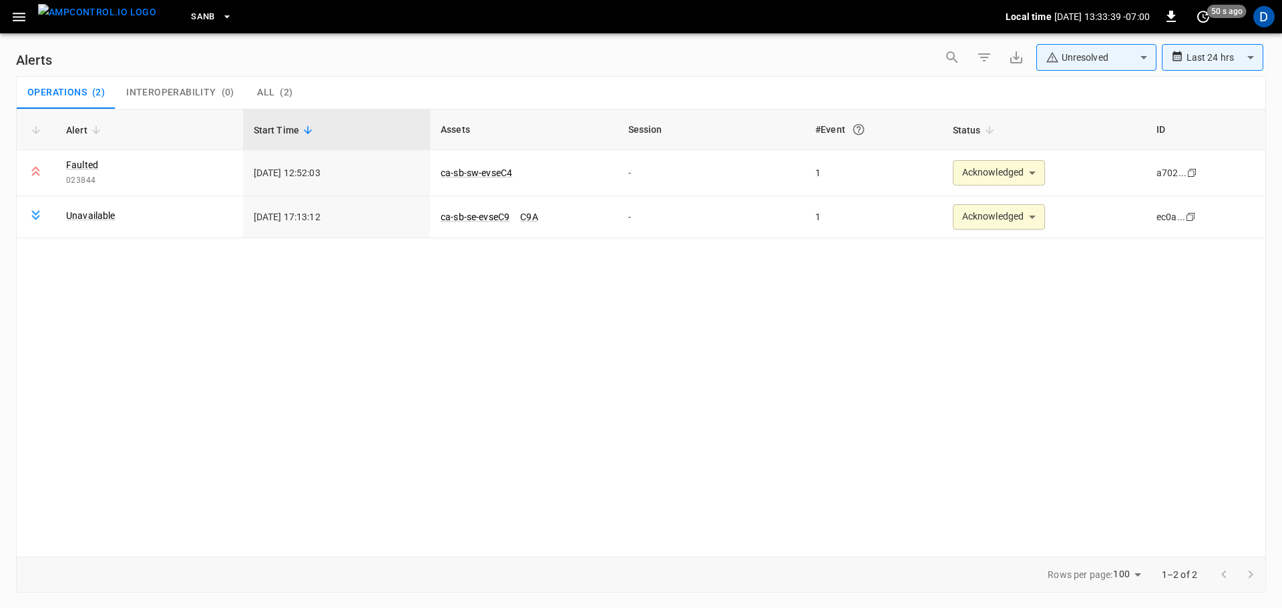
click at [99, 21] on img "menu" at bounding box center [97, 12] width 118 height 17
